Goal: Transaction & Acquisition: Obtain resource

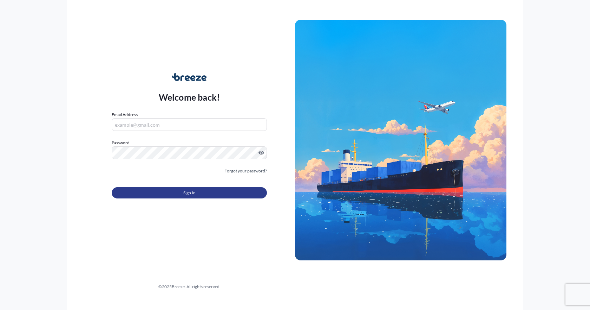
type input "[EMAIL_ADDRESS][DOMAIN_NAME]"
click at [193, 194] on span "Sign In" at bounding box center [189, 192] width 12 height 7
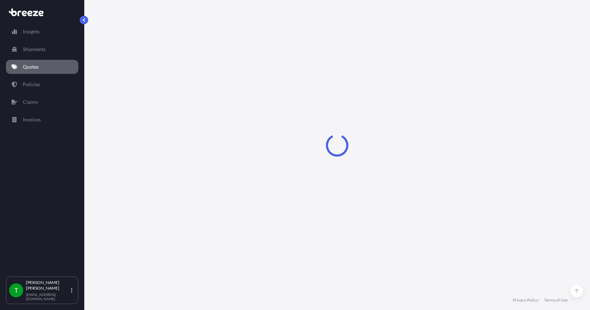
select select "Sea"
select select "1"
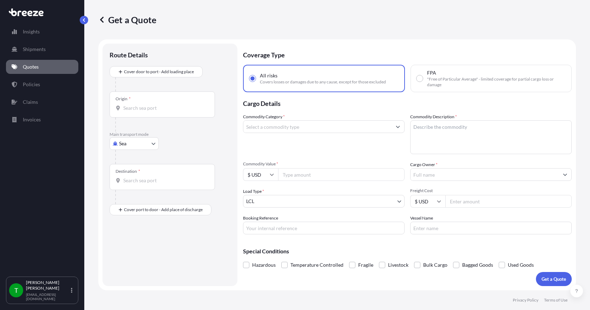
click at [140, 146] on body "Insights Shipments Quotes Policies Claims Invoices T [PERSON_NAME] [EMAIL_ADDRE…" at bounding box center [295, 155] width 590 height 310
click at [135, 184] on div "Road" at bounding box center [134, 187] width 44 height 13
select select "Road"
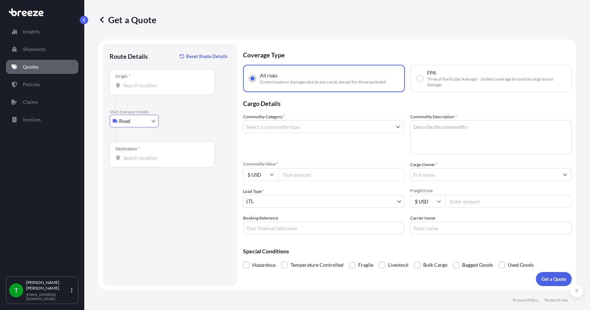
click at [141, 87] on input "Origin *" at bounding box center [164, 85] width 83 height 7
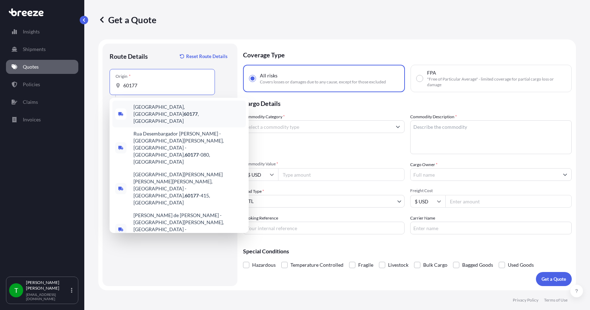
click at [143, 109] on span "[GEOGRAPHIC_DATA] , [GEOGRAPHIC_DATA]" at bounding box center [189, 113] width 110 height 21
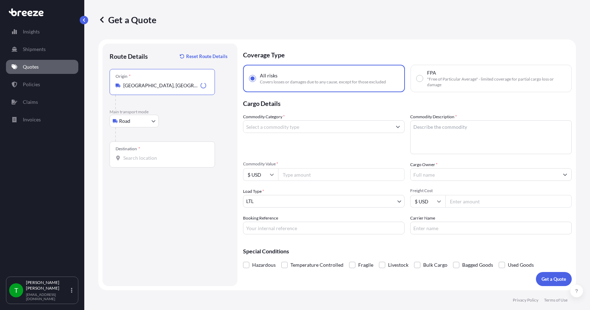
type input "[GEOGRAPHIC_DATA], [GEOGRAPHIC_DATA]"
click at [136, 159] on input "Destination *" at bounding box center [164, 157] width 83 height 7
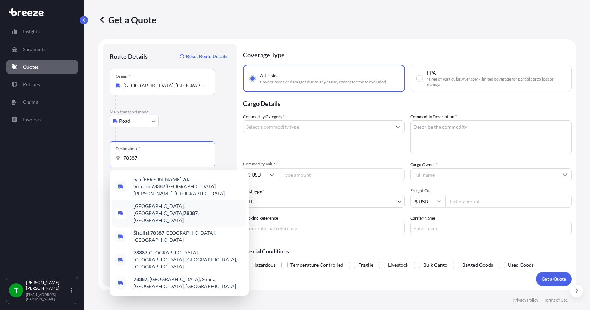
click at [149, 202] on span "[GEOGRAPHIC_DATA] , [GEOGRAPHIC_DATA]" at bounding box center [189, 212] width 110 height 21
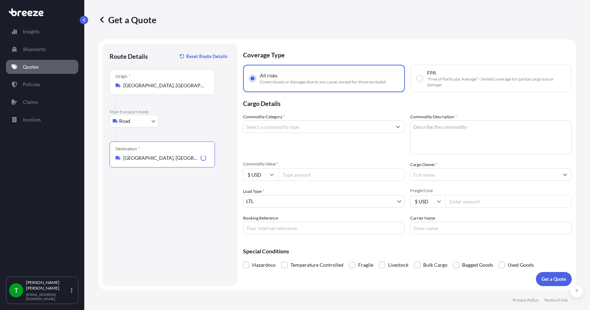
type input "[GEOGRAPHIC_DATA], [GEOGRAPHIC_DATA]"
click at [268, 128] on input "Commodity Category *" at bounding box center [318, 126] width 148 height 13
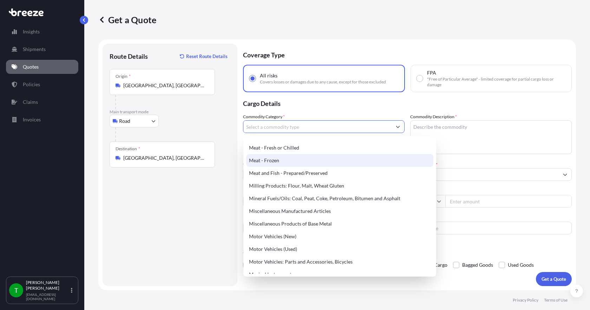
scroll to position [949, 0]
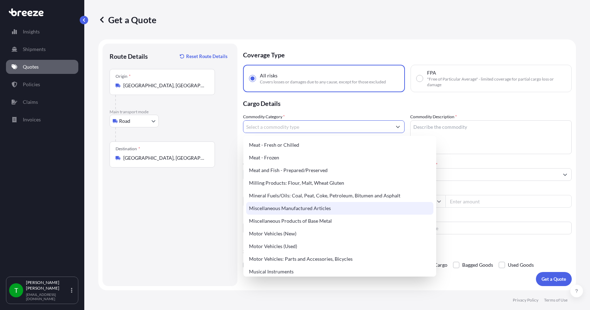
click at [306, 209] on div "Miscellaneous Manufactured Articles" at bounding box center [339, 208] width 187 height 13
type input "Miscellaneous Manufactured Articles"
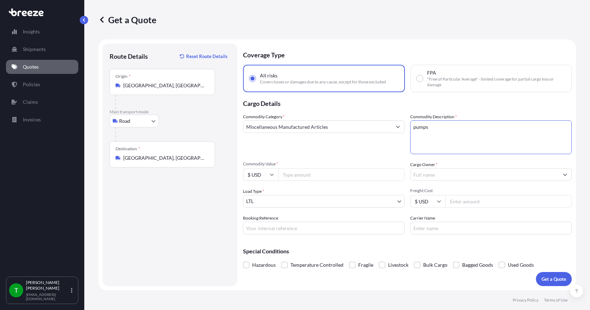
type textarea "pumps"
type input "34855.35"
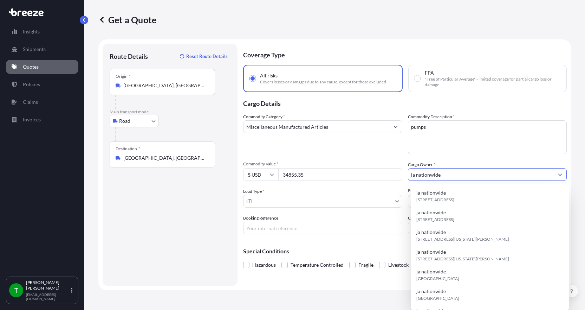
type input "ja nationwide"
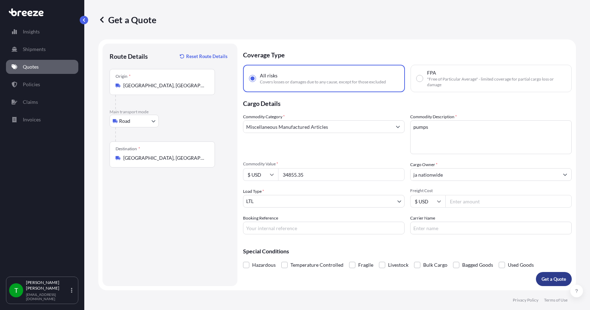
click at [558, 278] on p "Get a Quote" at bounding box center [554, 278] width 25 height 7
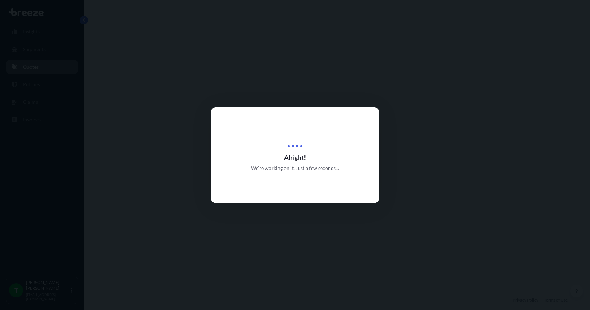
select select "Road"
select select "1"
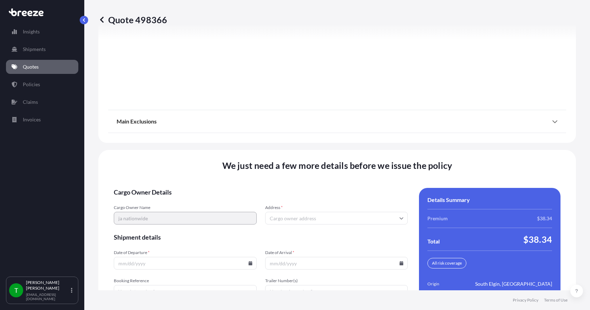
scroll to position [920, 0]
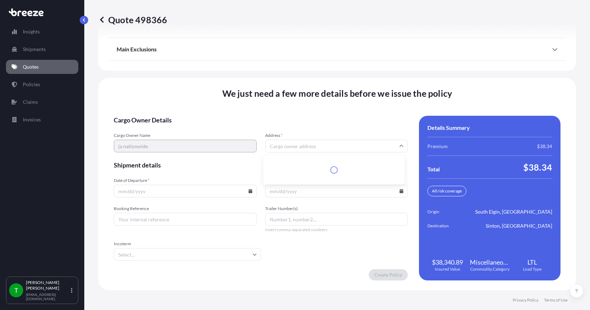
click at [289, 147] on input "Address *" at bounding box center [336, 146] width 143 height 13
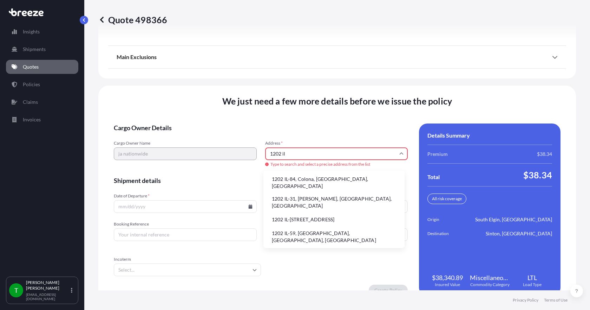
click at [300, 194] on li "1202 IL-31, [PERSON_NAME], [GEOGRAPHIC_DATA], [GEOGRAPHIC_DATA]" at bounding box center [334, 202] width 136 height 18
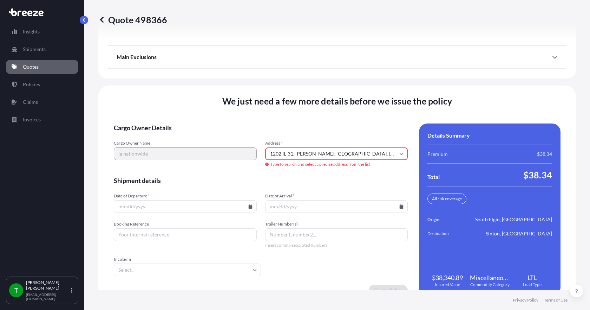
type input "[STREET_ADDRESS][PERSON_NAME]"
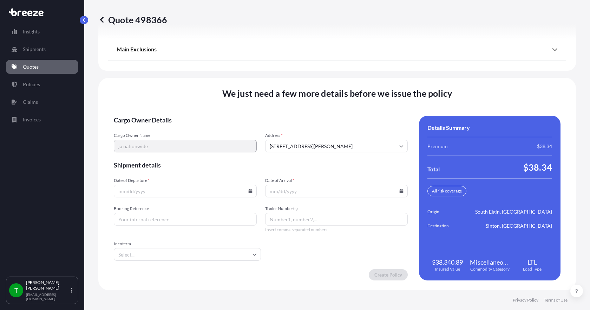
click at [248, 193] on input "Date of Departure *" at bounding box center [185, 191] width 143 height 13
click at [248, 190] on icon at bounding box center [250, 191] width 4 height 4
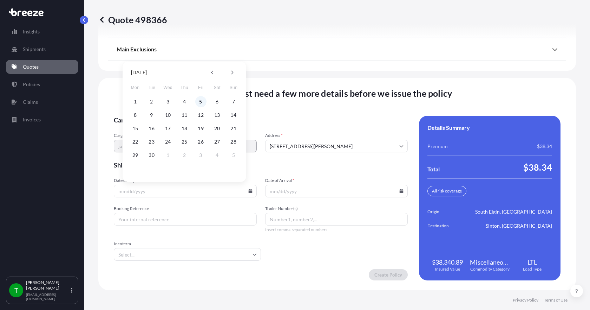
click at [200, 100] on button "5" at bounding box center [200, 101] width 11 height 11
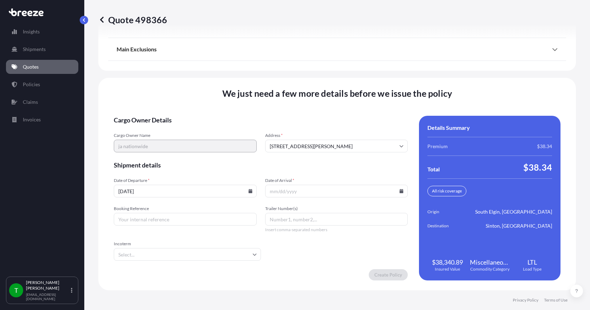
type input "[DATE]"
click at [400, 191] on icon at bounding box center [402, 191] width 4 height 4
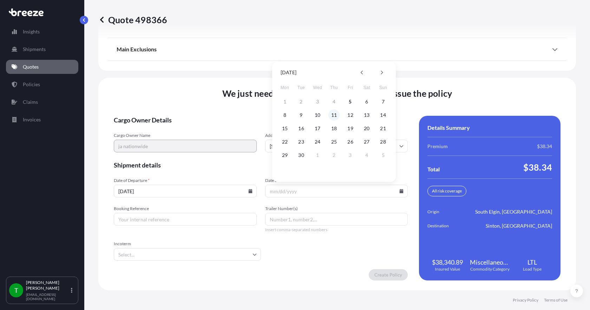
click at [337, 114] on button "11" at bounding box center [334, 114] width 11 height 11
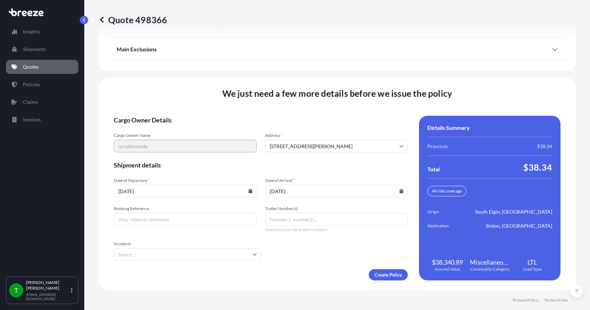
type input "[DATE]"
click at [151, 217] on input "Booking Reference" at bounding box center [185, 219] width 143 height 13
type input "349086"
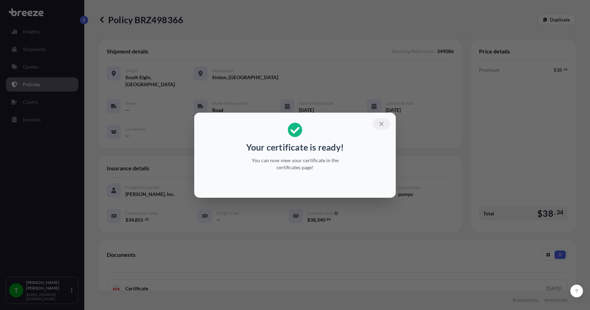
click at [382, 125] on icon "button" at bounding box center [382, 124] width 6 height 6
